Goal: Check status: Check status

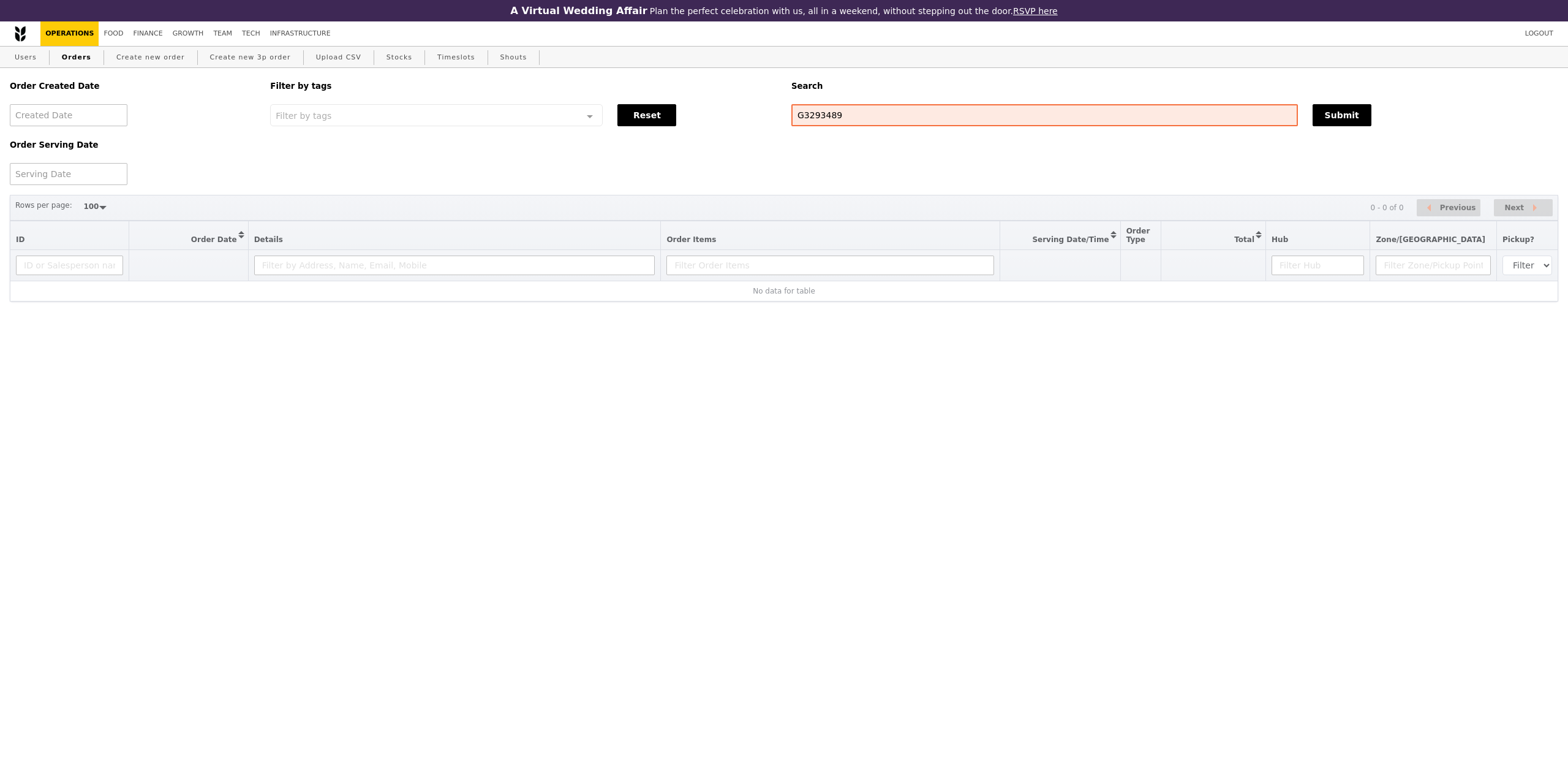
select select "100"
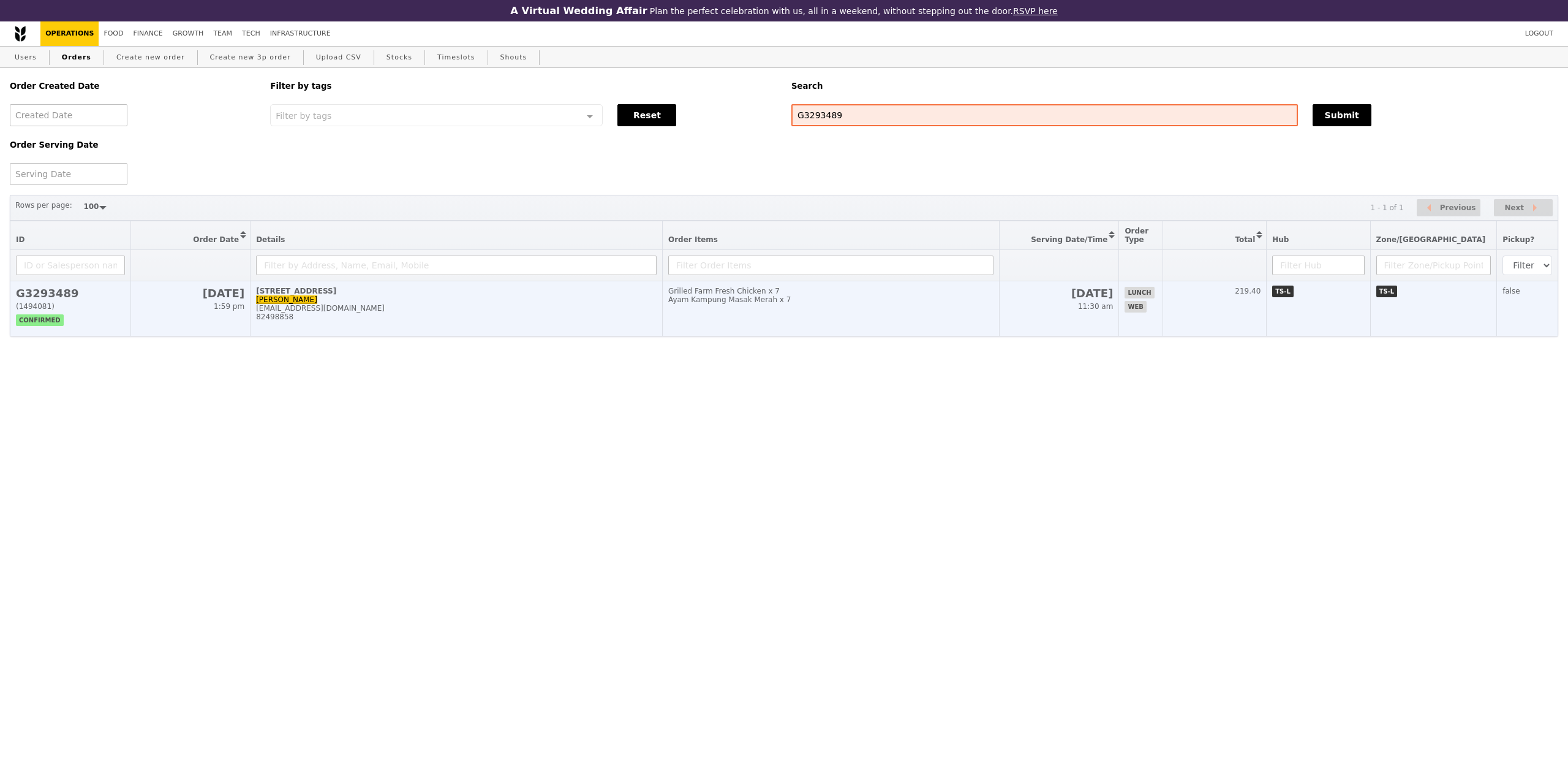
click at [428, 321] on div "82498858" at bounding box center [456, 316] width 401 height 9
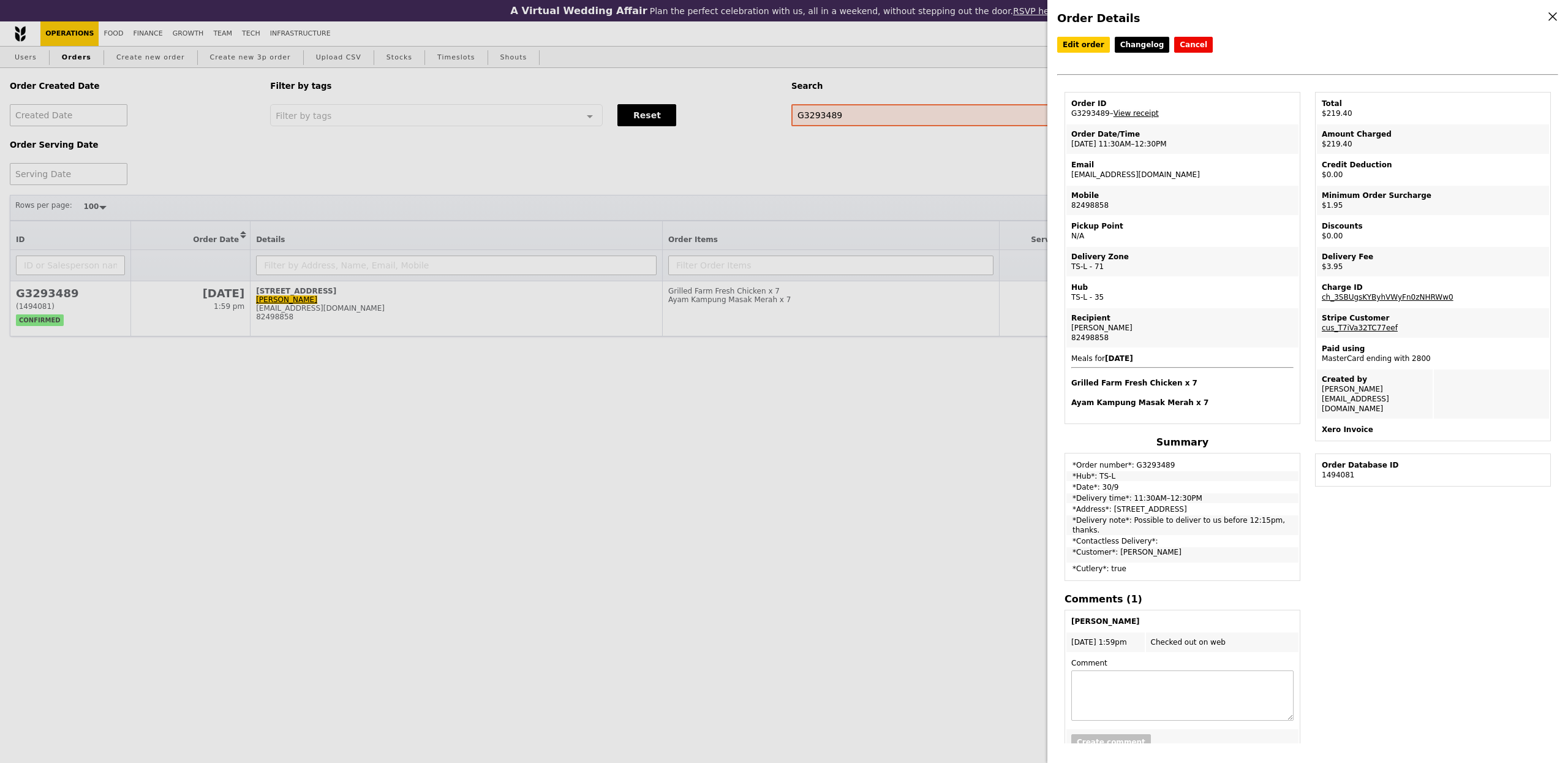
click at [1128, 115] on link "View receipt" at bounding box center [1136, 113] width 45 height 9
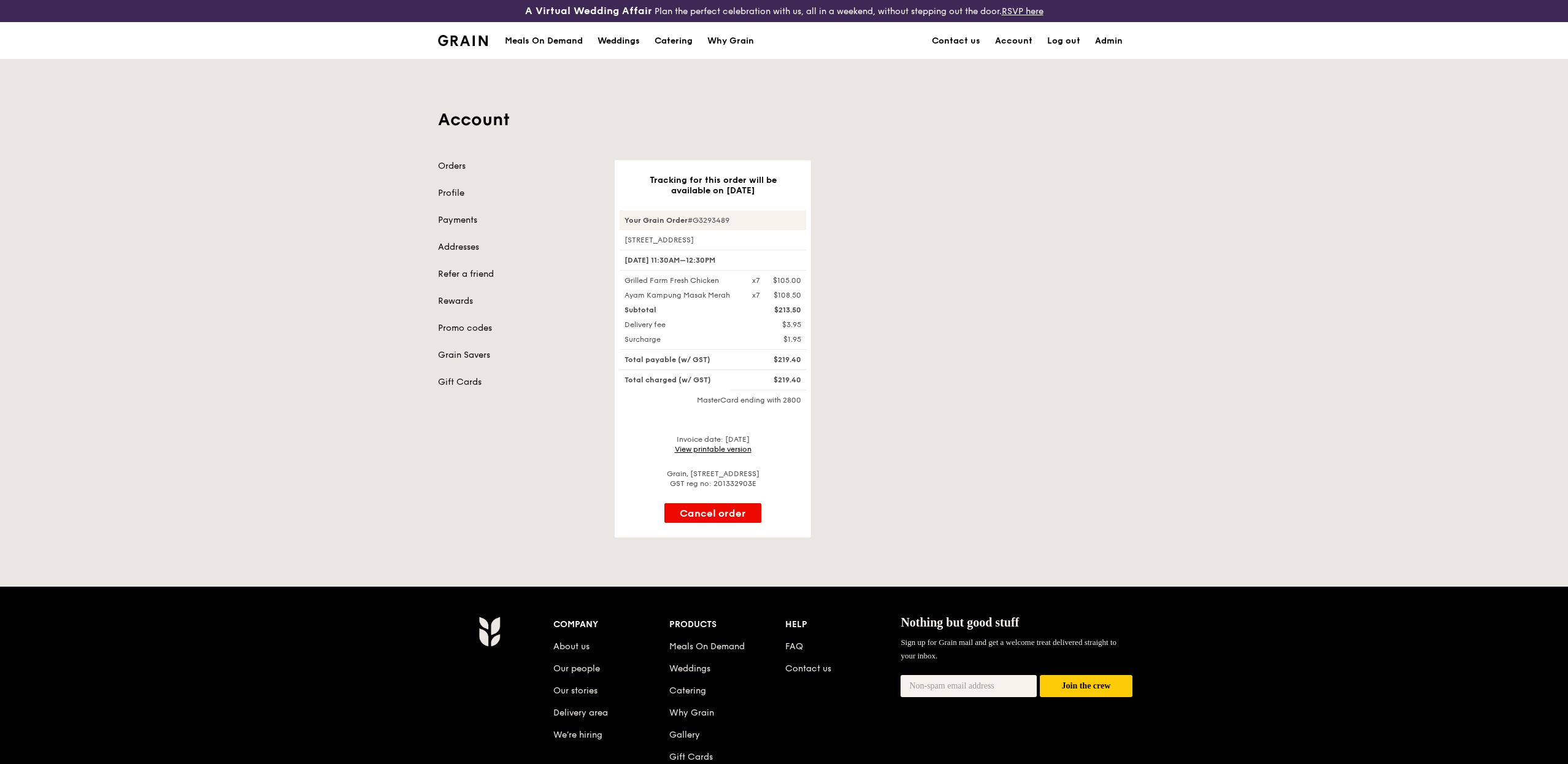
click at [736, 448] on link "View printable version" at bounding box center [713, 449] width 77 height 9
